Goal: Task Accomplishment & Management: Use online tool/utility

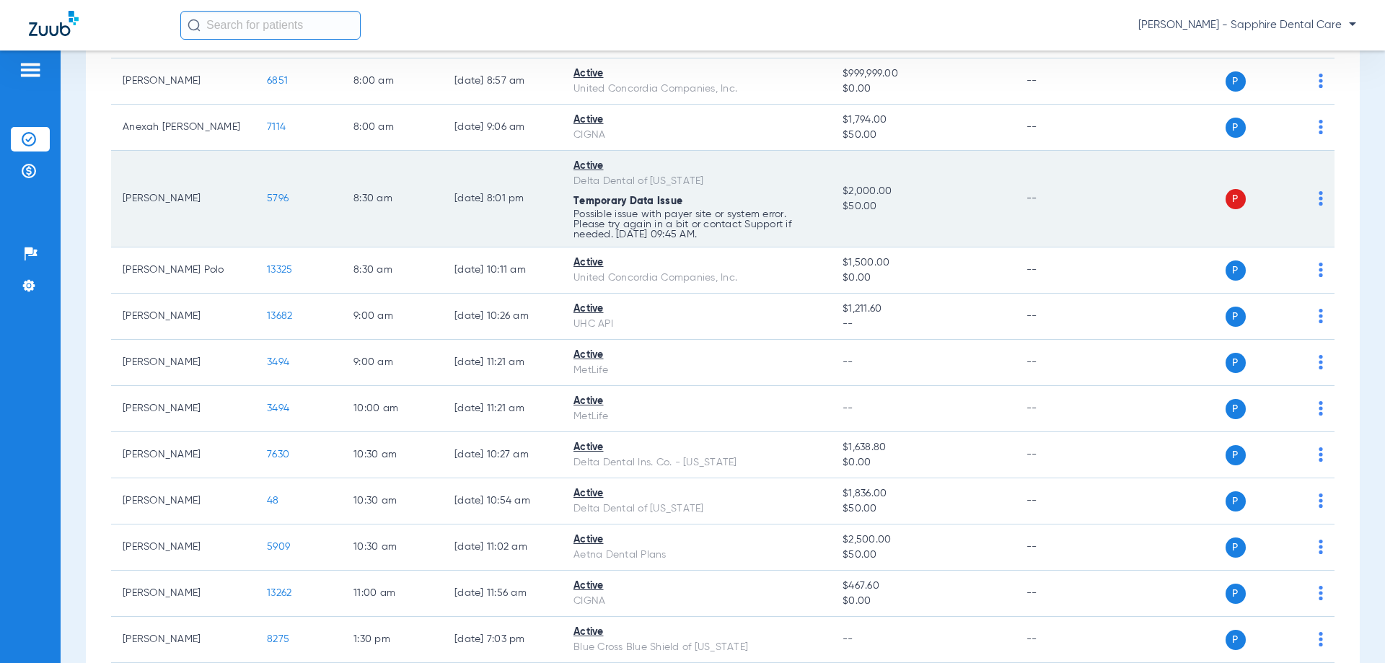
scroll to position [361, 0]
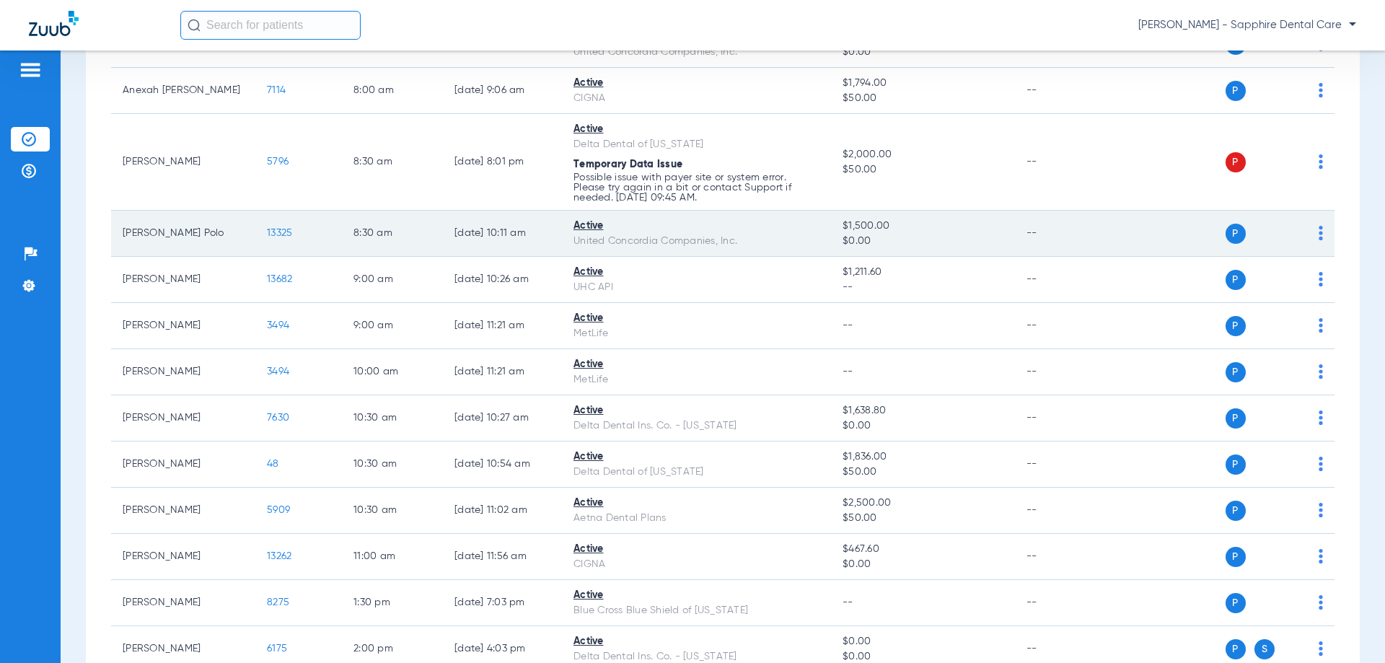
click at [271, 232] on span "13325" at bounding box center [279, 233] width 25 height 10
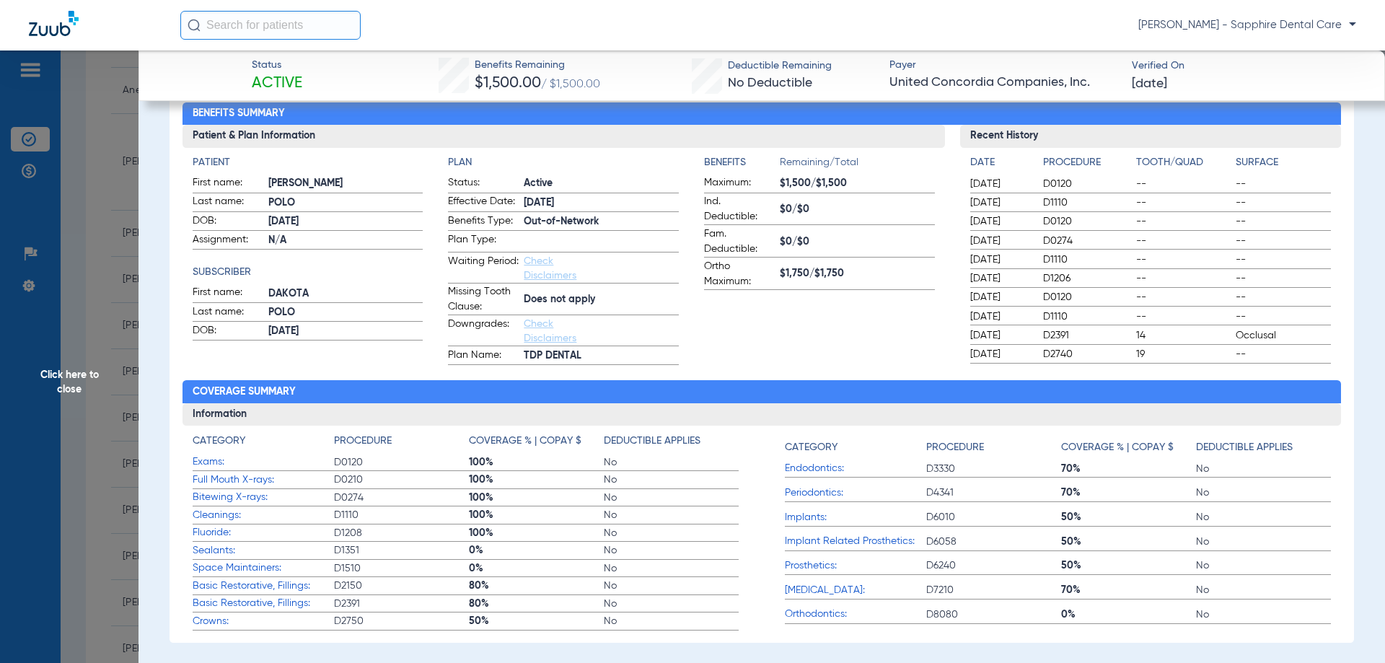
scroll to position [0, 0]
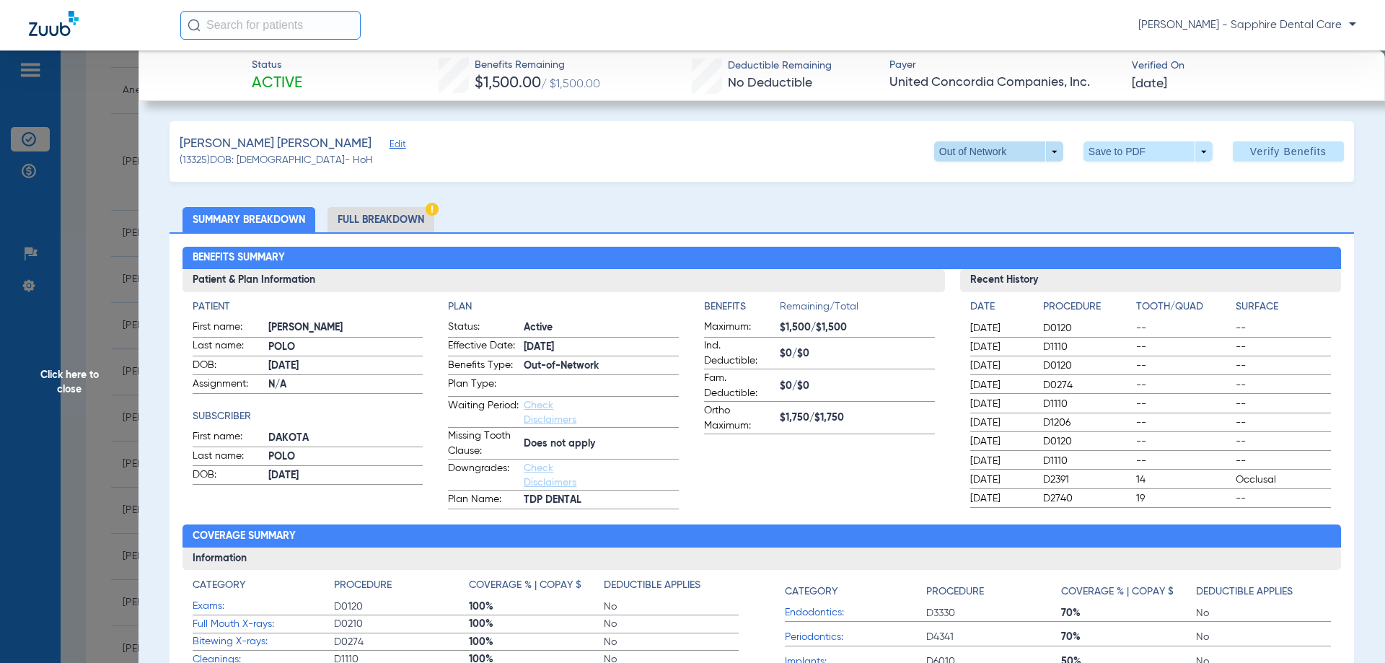
click at [1051, 148] on span at bounding box center [998, 151] width 129 height 20
click at [840, 157] on div at bounding box center [692, 331] width 1385 height 663
click at [139, 99] on div "Status Active Benefits Remaining $1,500.00 / $1,500.00 Deductible Remaining No …" at bounding box center [762, 76] width 1247 height 51
click at [84, 99] on span "Click here to close" at bounding box center [69, 382] width 139 height 663
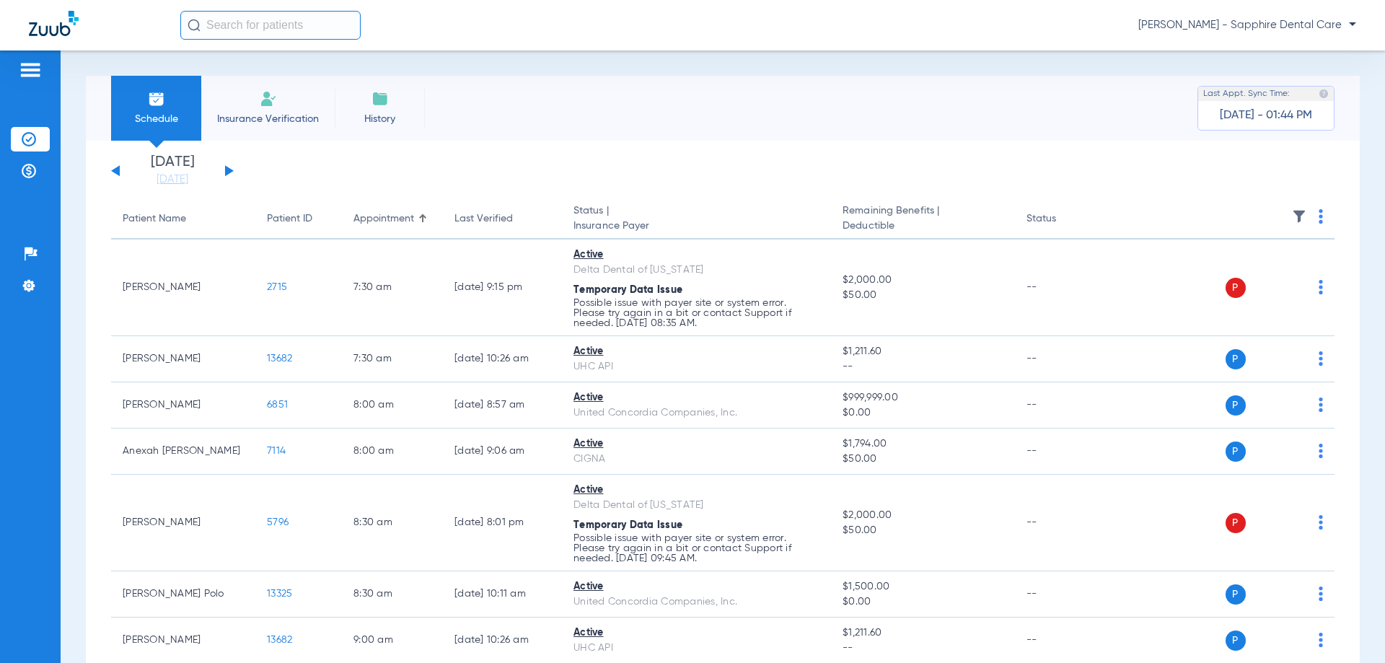
click at [229, 170] on button at bounding box center [229, 170] width 9 height 11
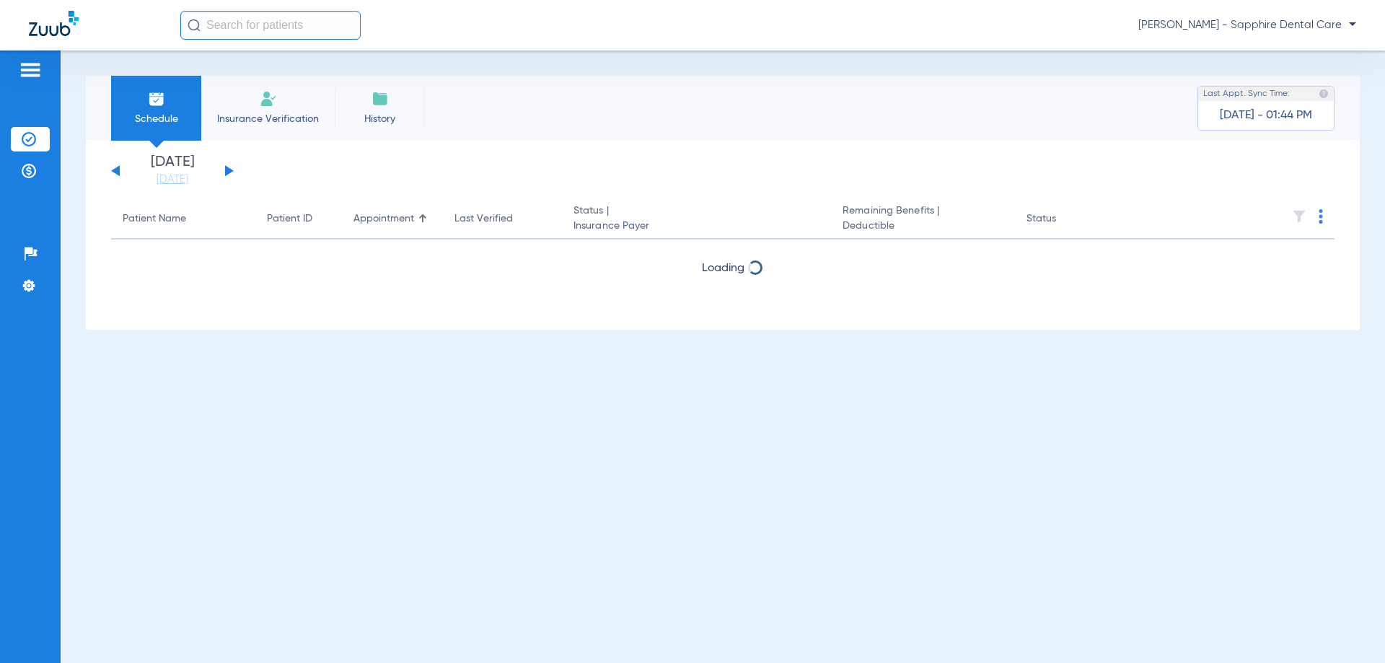
click at [229, 170] on button at bounding box center [229, 170] width 9 height 11
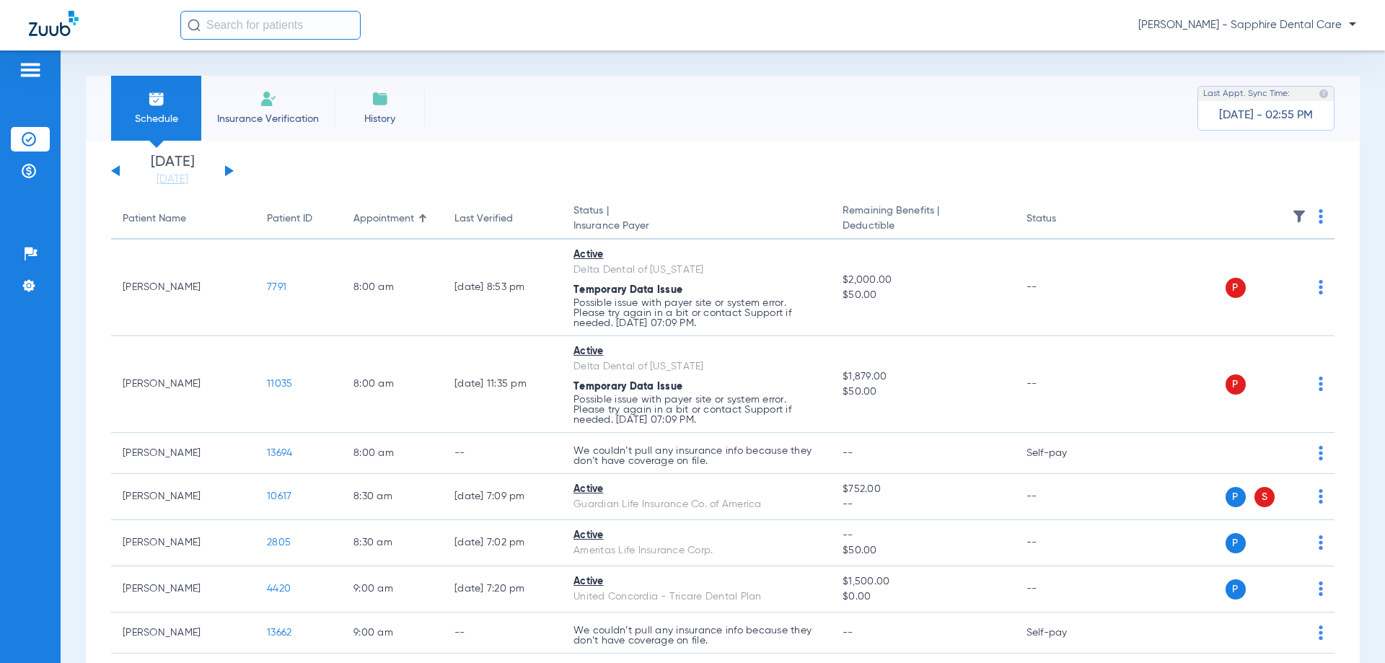
click at [226, 173] on button at bounding box center [229, 170] width 9 height 11
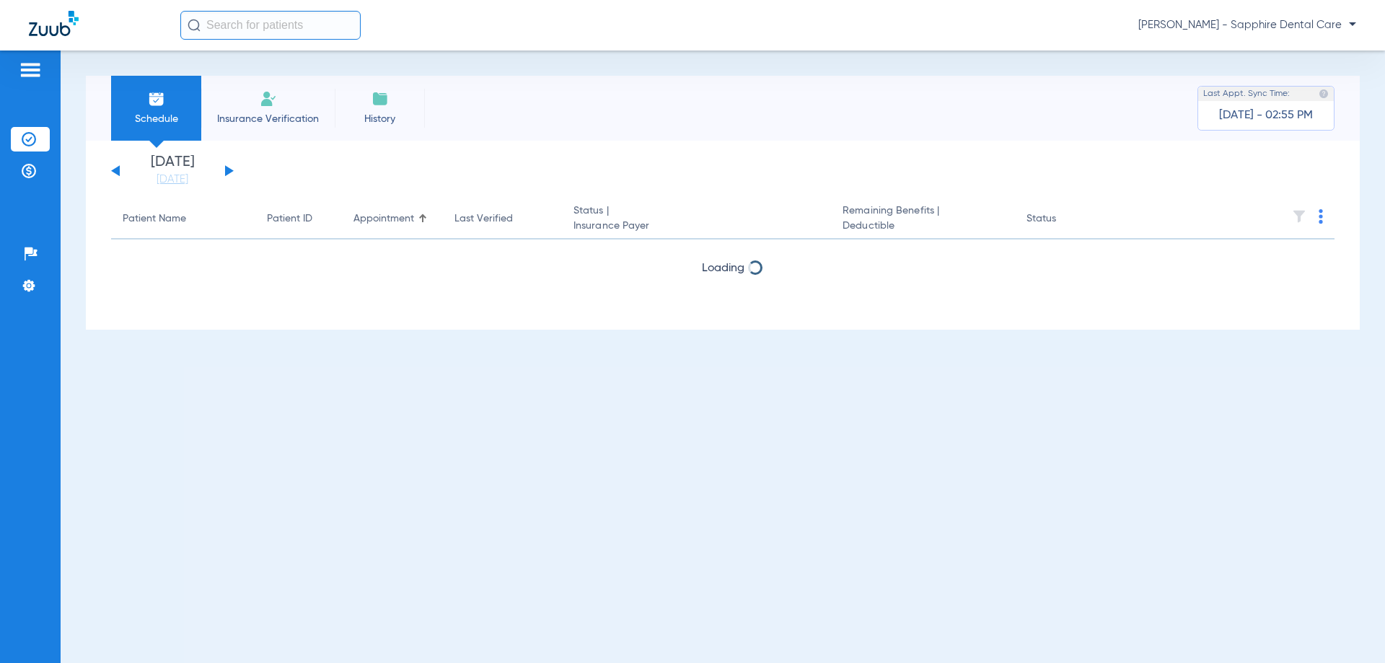
click at [226, 173] on button at bounding box center [229, 170] width 9 height 11
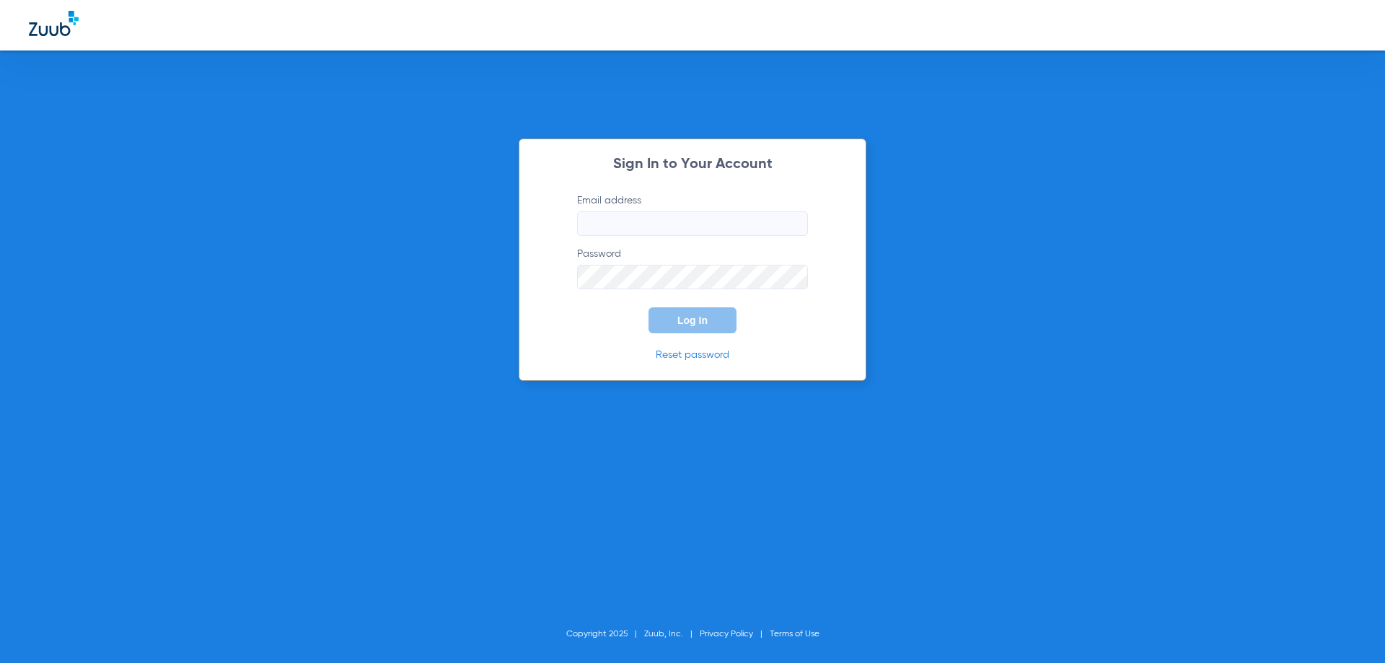
type input "[PERSON_NAME][EMAIL_ADDRESS][DOMAIN_NAME]"
click at [691, 317] on span "Log In" at bounding box center [692, 321] width 30 height 12
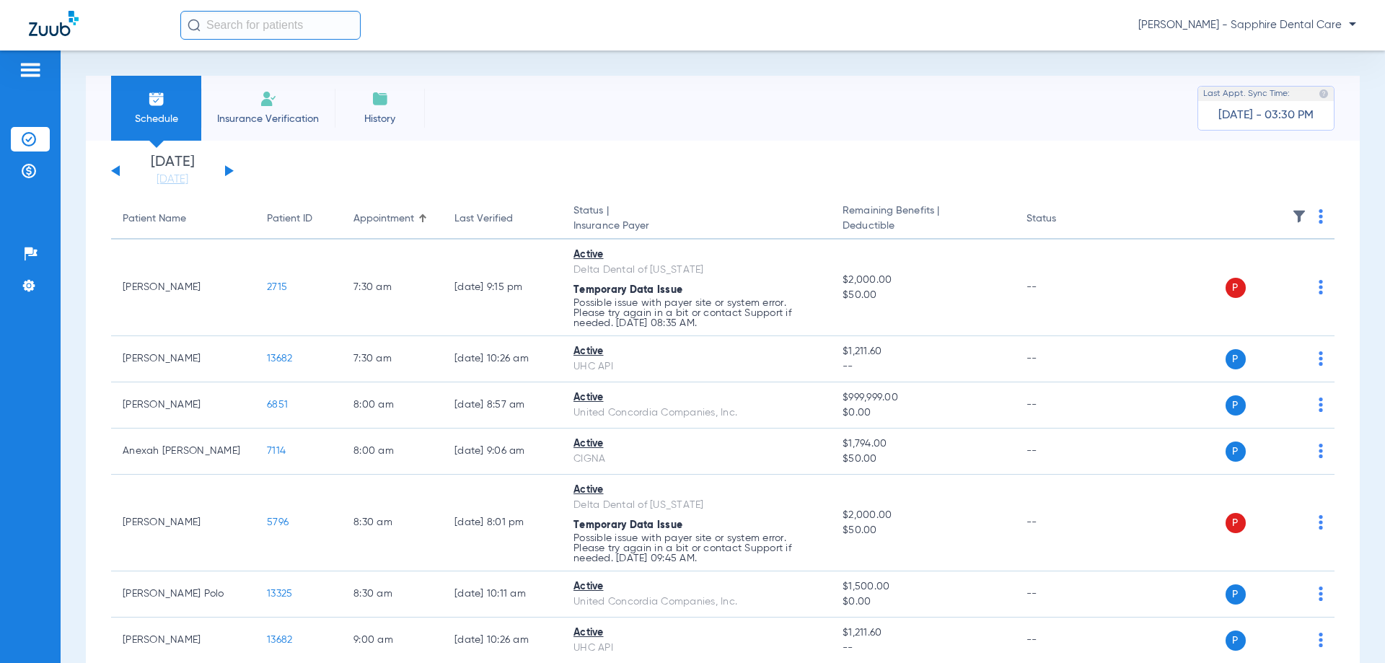
click at [225, 167] on button at bounding box center [229, 170] width 9 height 11
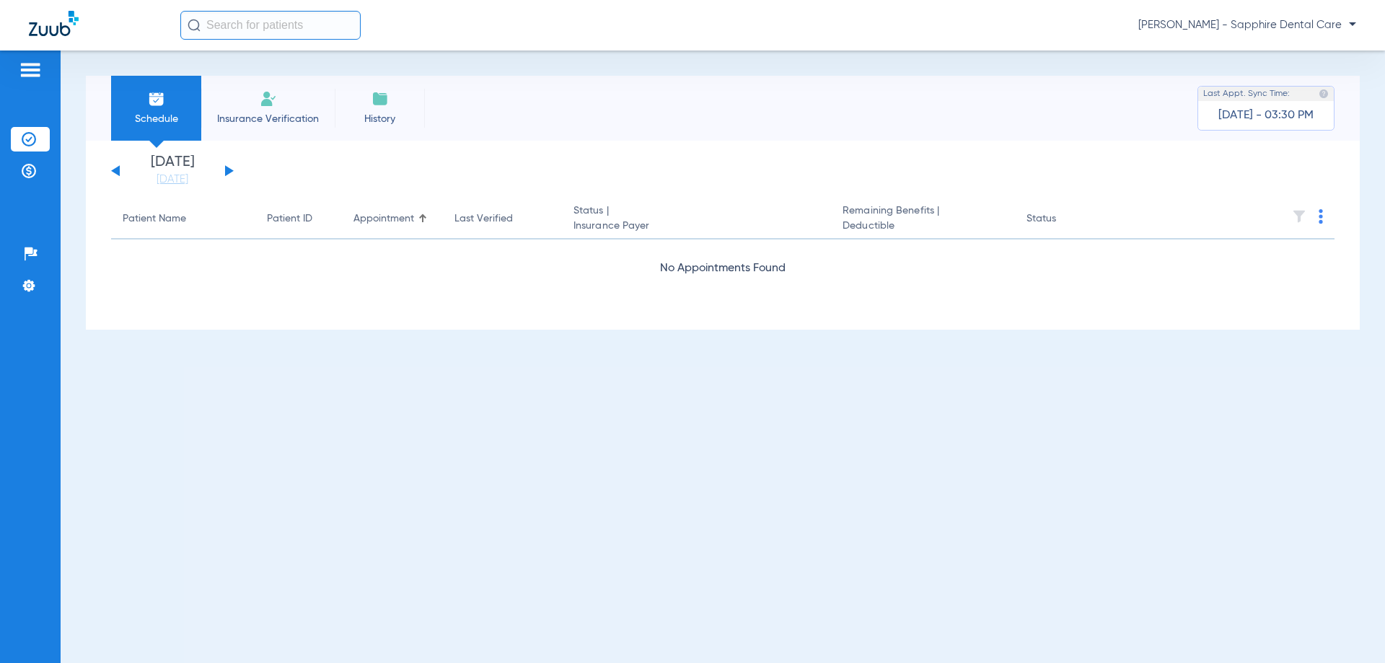
click at [225, 167] on button at bounding box center [229, 170] width 9 height 11
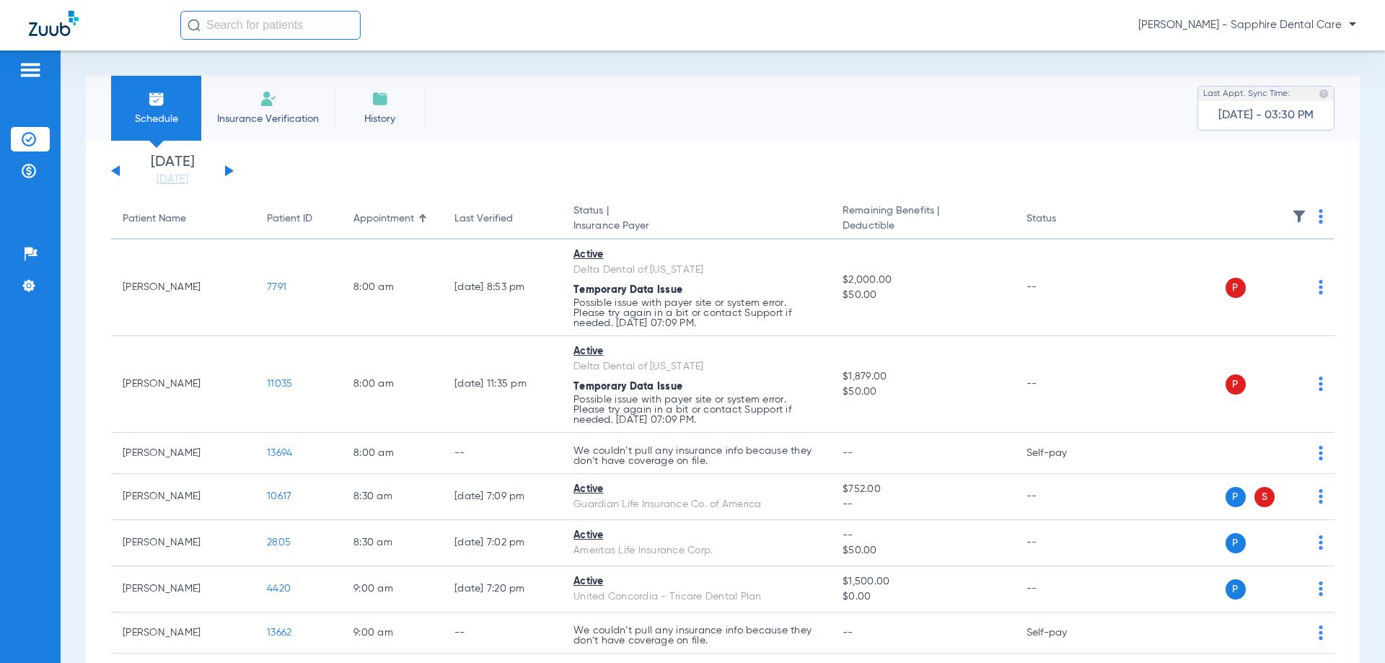
click at [229, 172] on button at bounding box center [229, 170] width 9 height 11
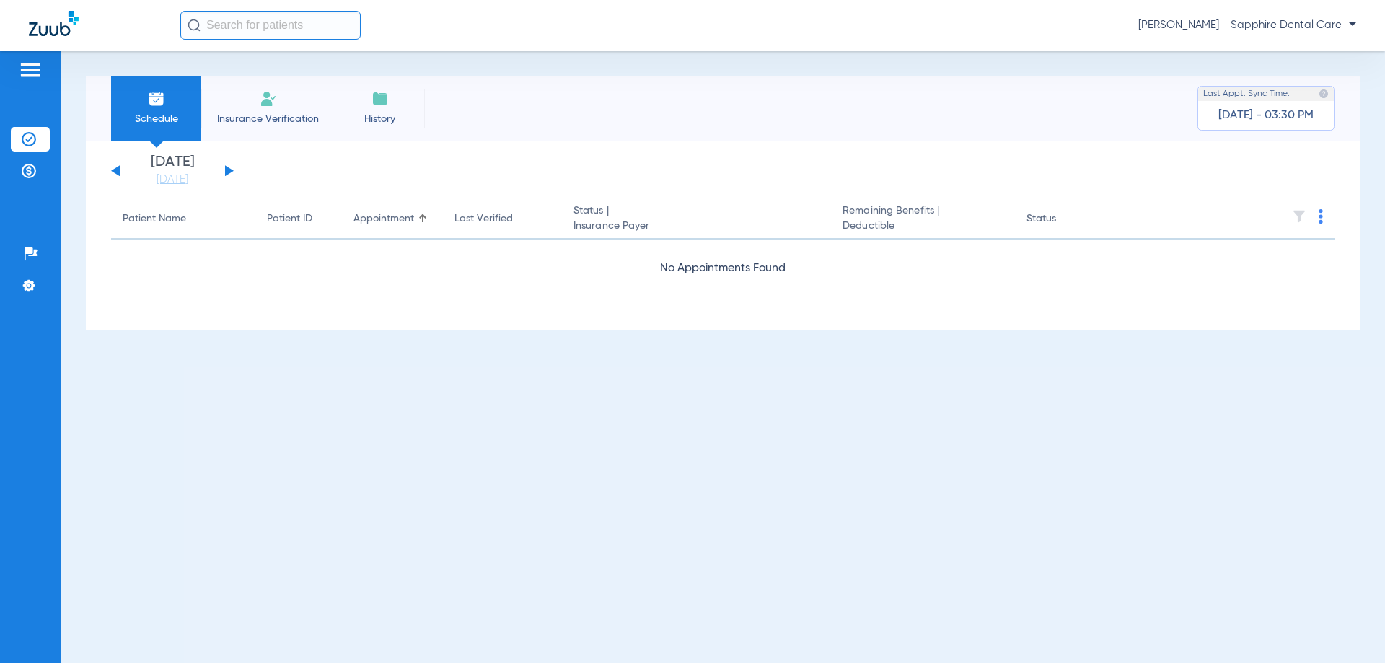
click at [229, 172] on button at bounding box center [229, 170] width 9 height 11
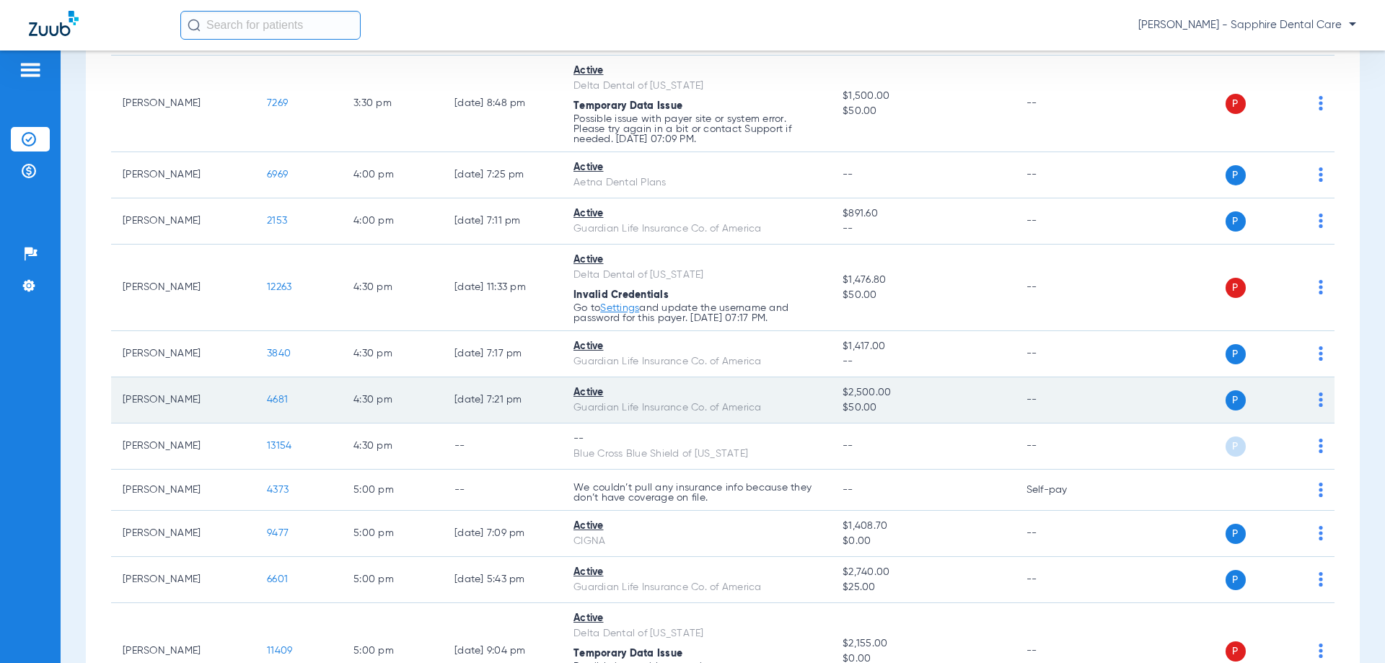
scroll to position [2203, 0]
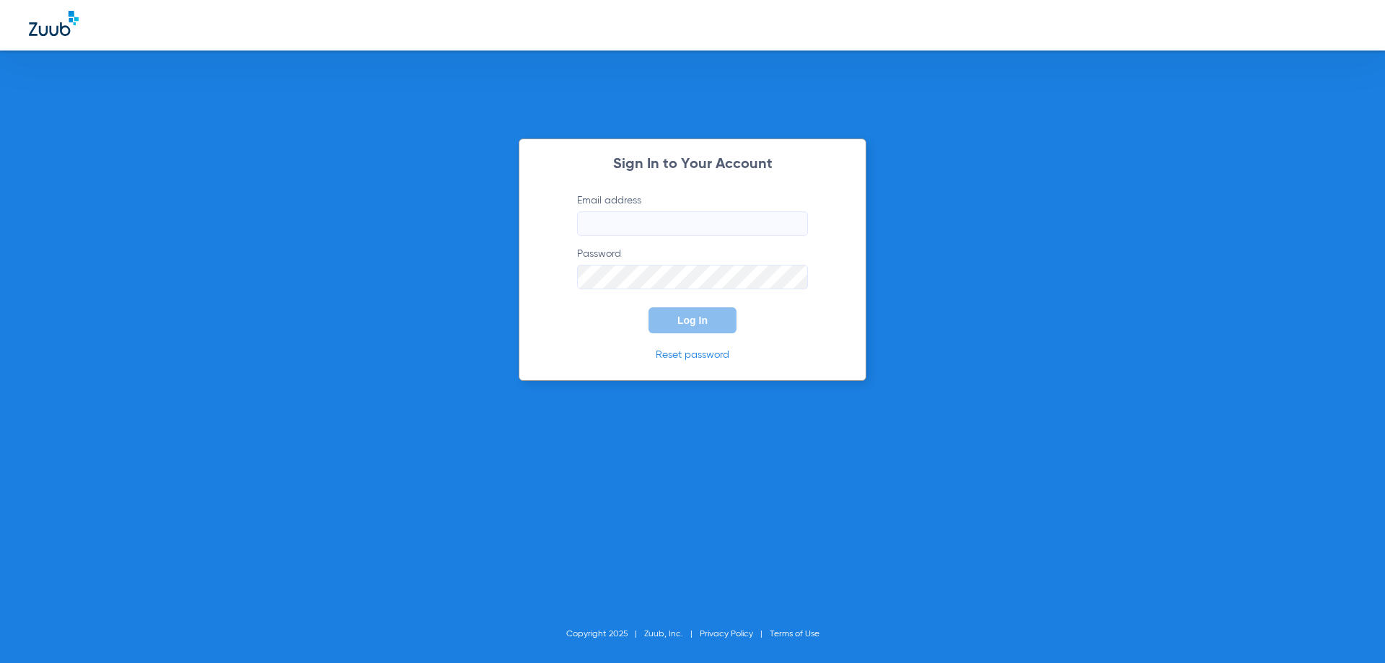
type input "[PERSON_NAME][EMAIL_ADDRESS][DOMAIN_NAME]"
click at [688, 330] on button "Log In" at bounding box center [693, 320] width 88 height 26
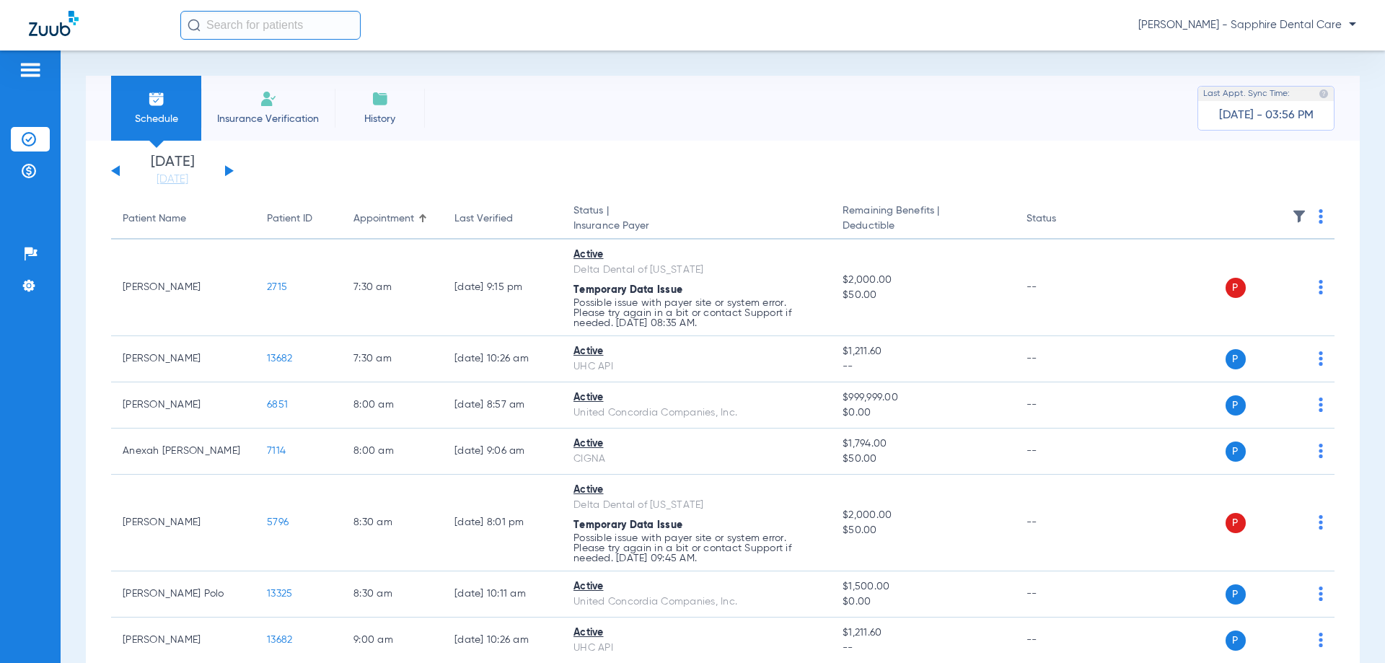
click at [229, 172] on button at bounding box center [229, 170] width 9 height 11
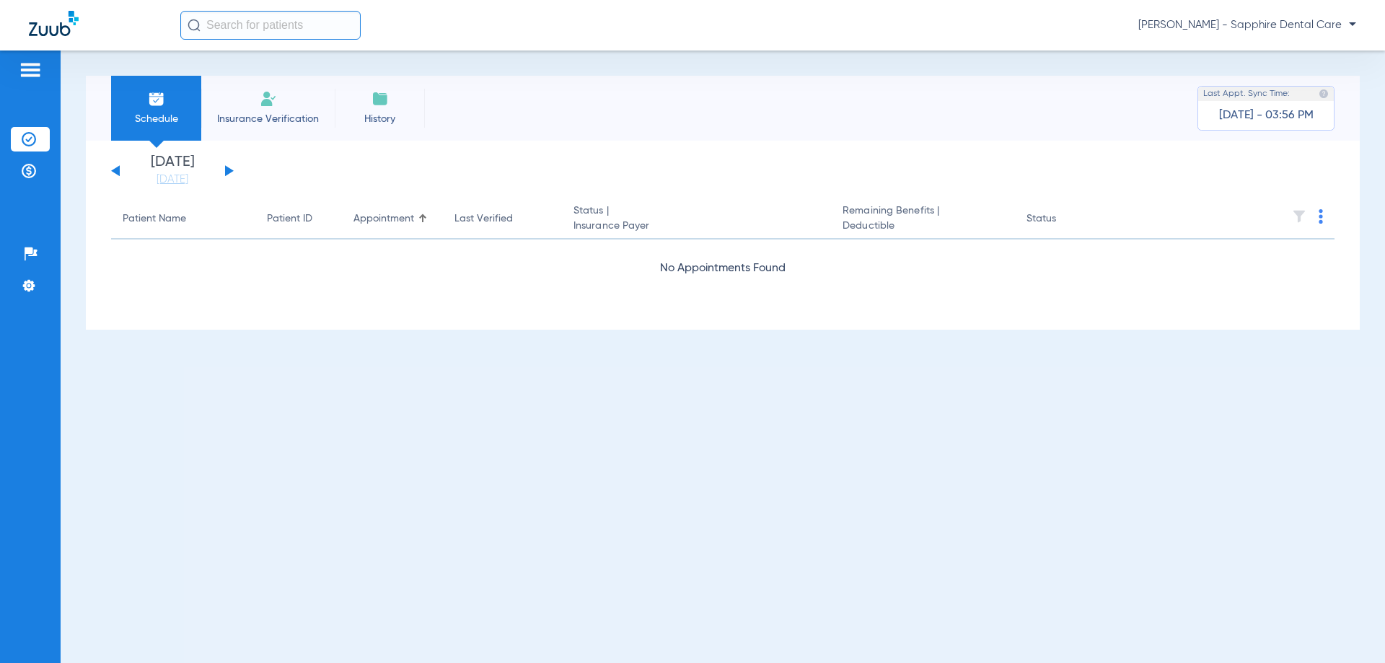
click at [229, 172] on button at bounding box center [229, 170] width 9 height 11
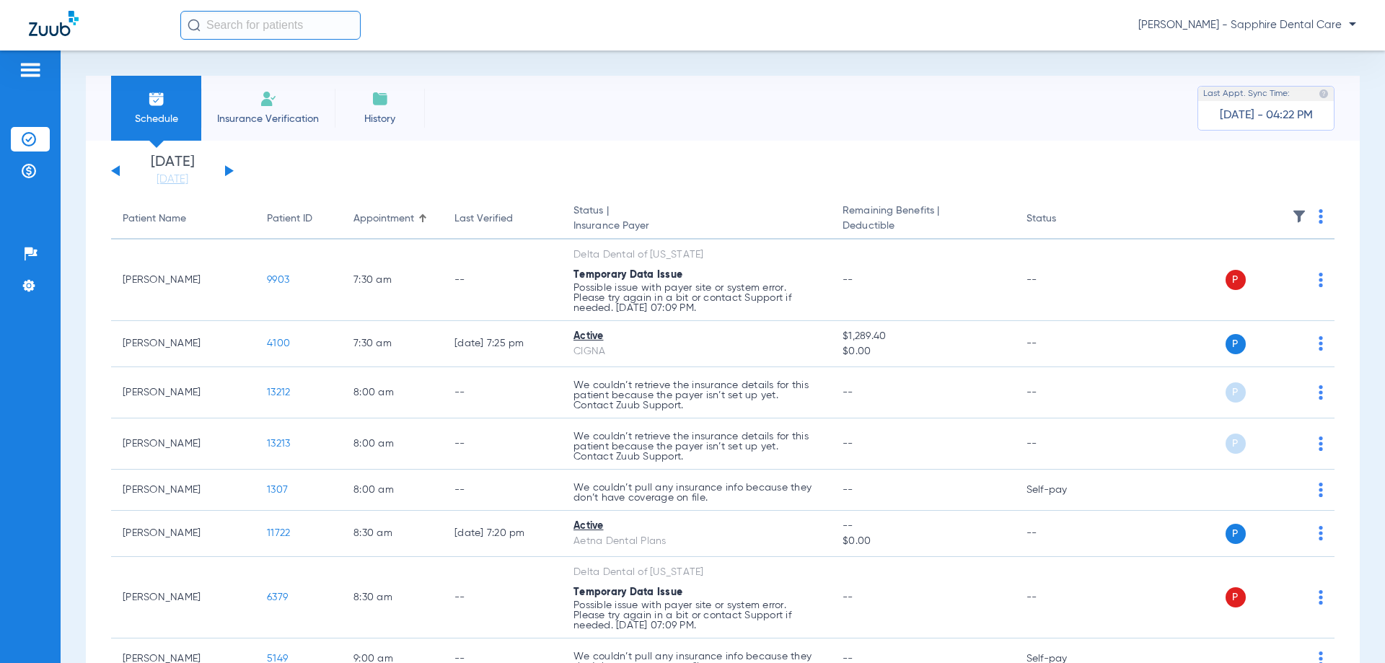
click at [230, 170] on button at bounding box center [229, 170] width 9 height 11
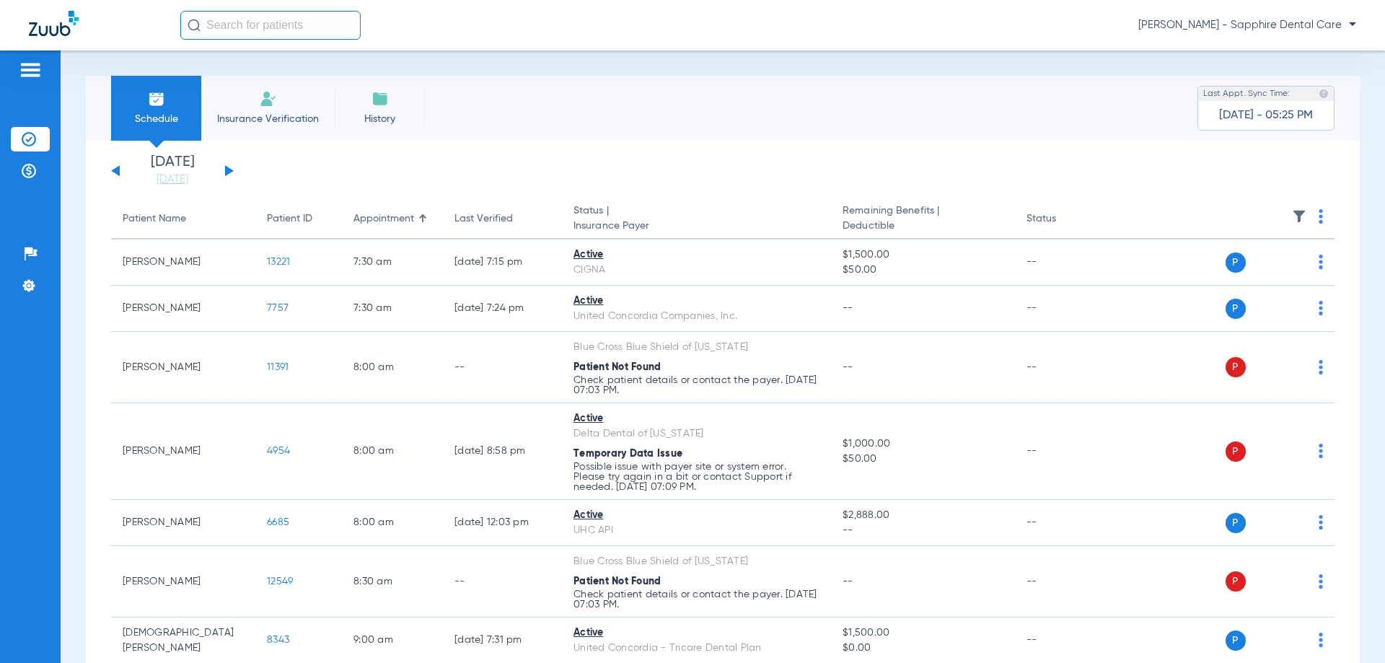
click at [33, 134] on img at bounding box center [29, 139] width 14 height 14
click at [154, 179] on link "[DATE]" at bounding box center [172, 179] width 87 height 14
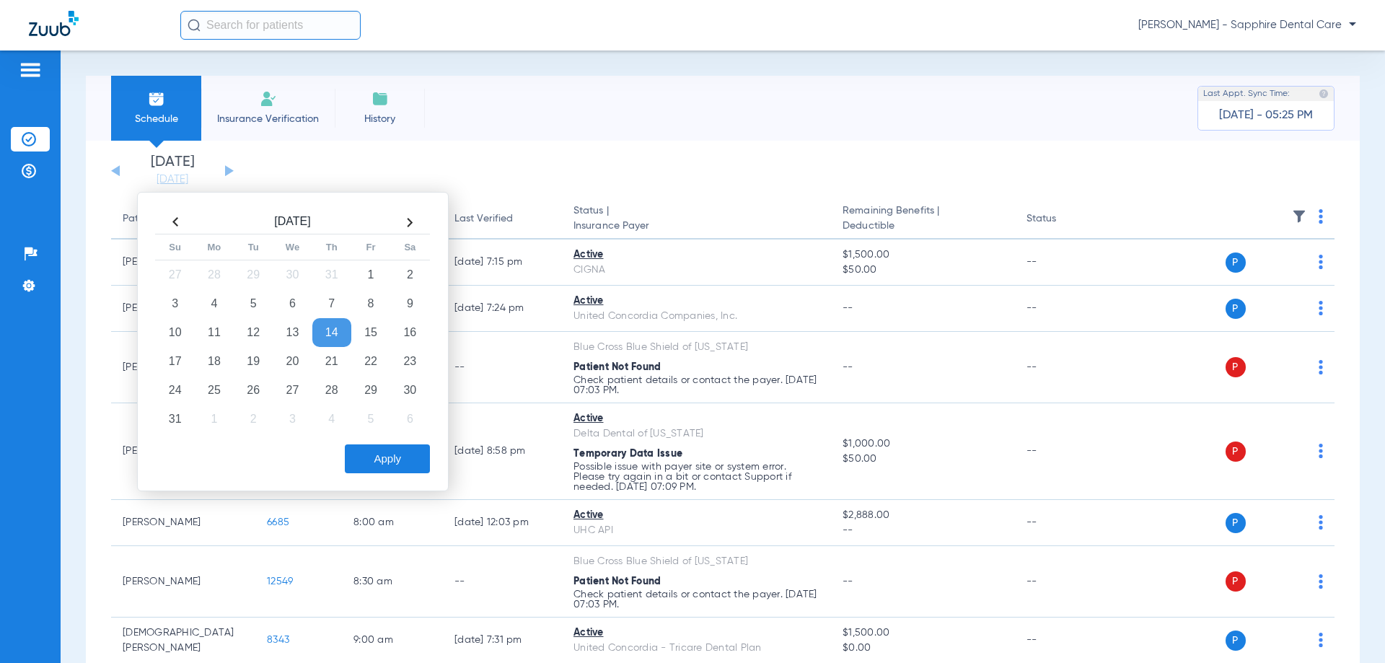
click at [328, 330] on td "14" at bounding box center [331, 332] width 39 height 29
click at [403, 459] on button "Apply" at bounding box center [387, 458] width 85 height 29
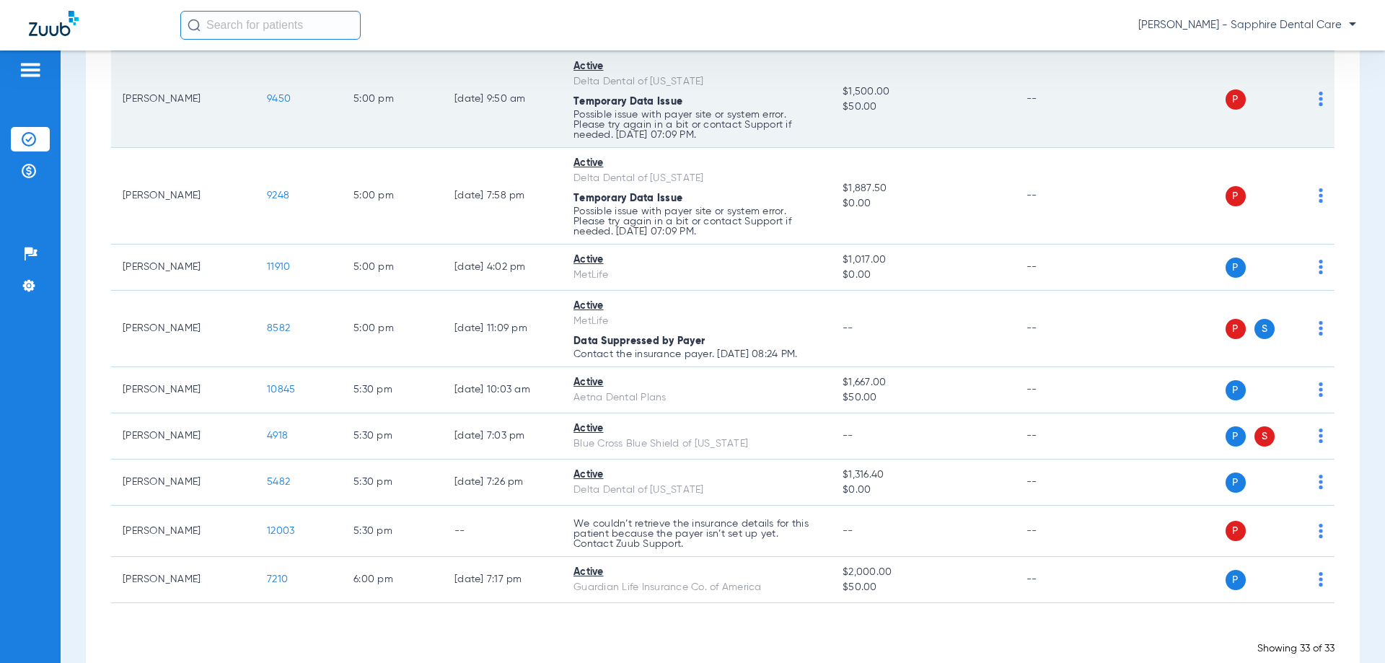
scroll to position [1440, 0]
